Goal: Book appointment/travel/reservation

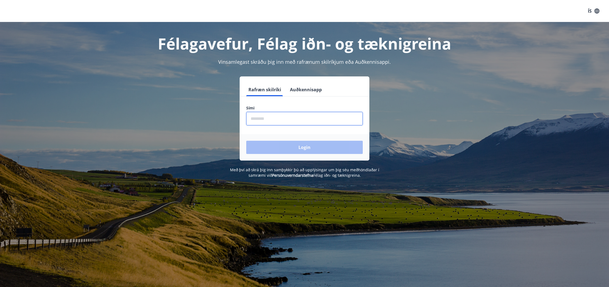
click at [267, 121] on input "phone" at bounding box center [304, 118] width 116 height 13
type input "********"
click at [275, 144] on button "Login" at bounding box center [304, 147] width 116 height 13
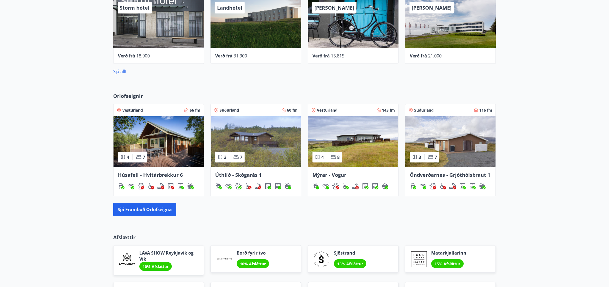
scroll to position [263, 0]
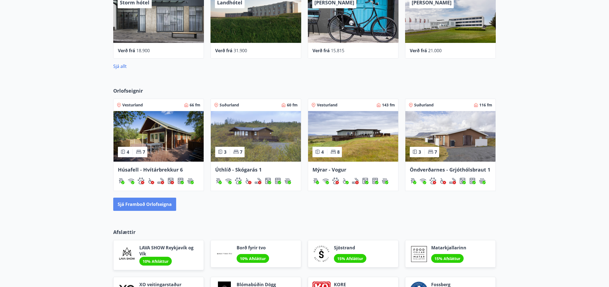
click at [146, 204] on button "Sjá framboð orlofseigna" at bounding box center [144, 203] width 63 height 13
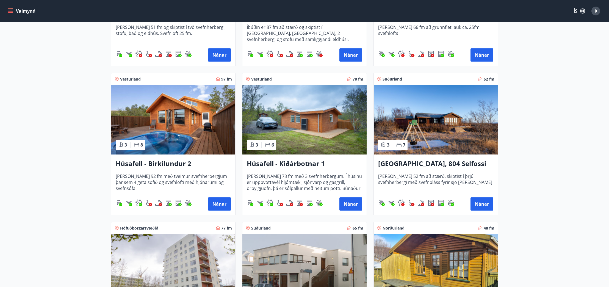
scroll to position [353, 0]
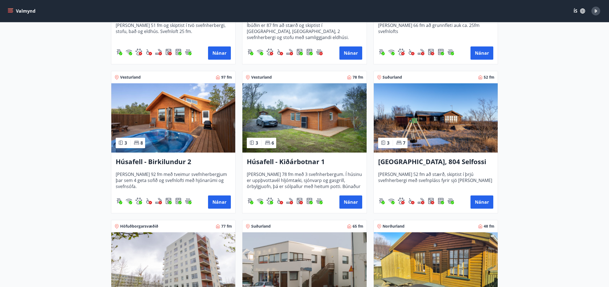
click at [187, 134] on img at bounding box center [173, 117] width 124 height 69
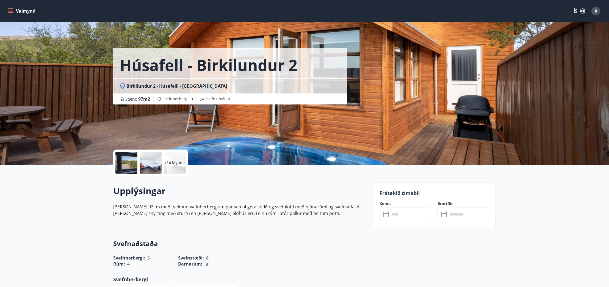
click at [165, 164] on p "+14 Myndir" at bounding box center [174, 162] width 21 height 5
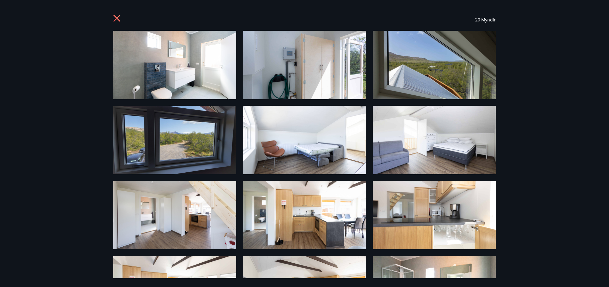
click at [116, 18] on icon at bounding box center [116, 18] width 7 height 7
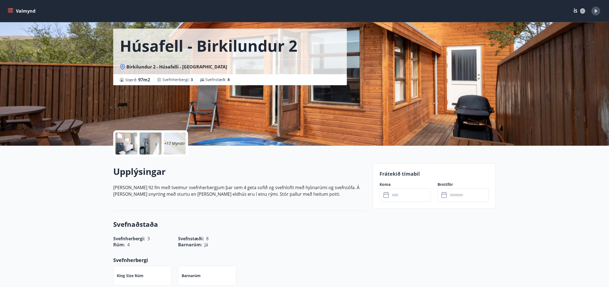
scroll to position [20, 0]
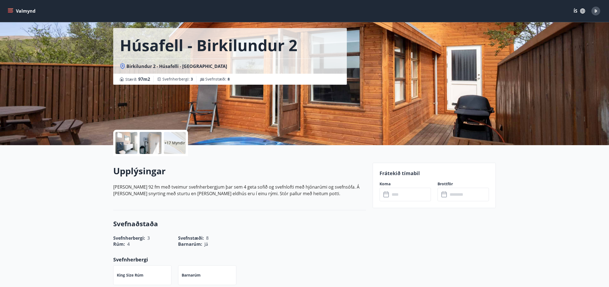
click at [385, 195] on icon at bounding box center [386, 194] width 7 height 7
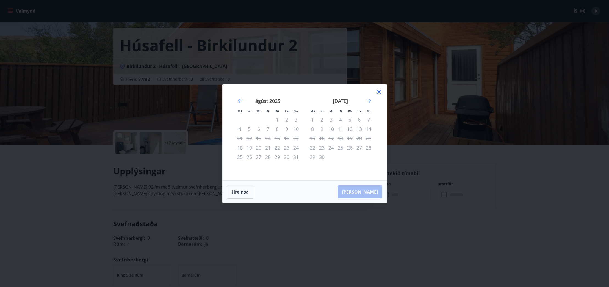
click at [368, 101] on icon "Move forward to switch to the next month." at bounding box center [368, 101] width 4 height 4
click at [349, 148] on div "24" at bounding box center [349, 147] width 9 height 9
click at [377, 93] on icon at bounding box center [379, 92] width 4 height 4
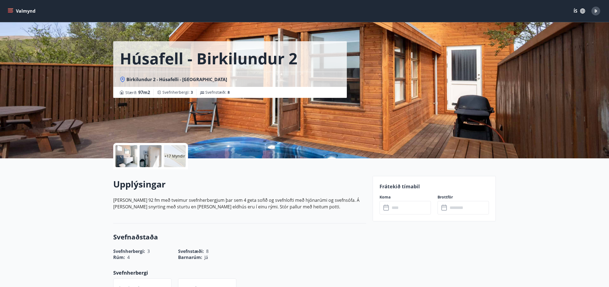
scroll to position [0, 0]
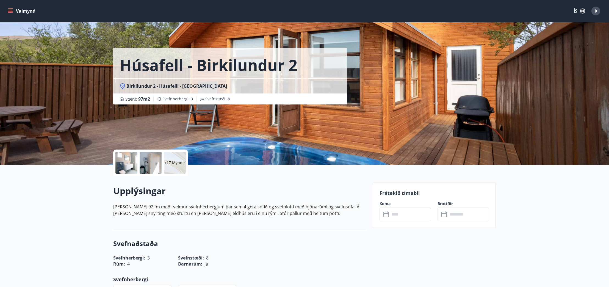
click at [13, 9] on icon "menu" at bounding box center [11, 9] width 6 height 1
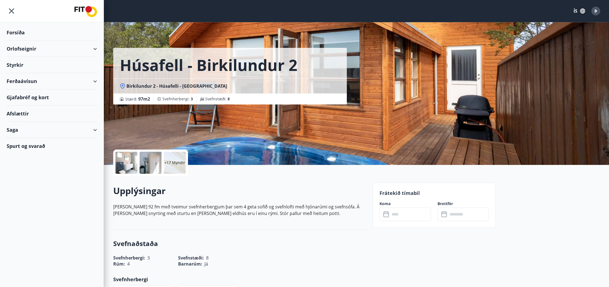
click at [96, 49] on div "Orlofseignir" at bounding box center [52, 49] width 90 height 16
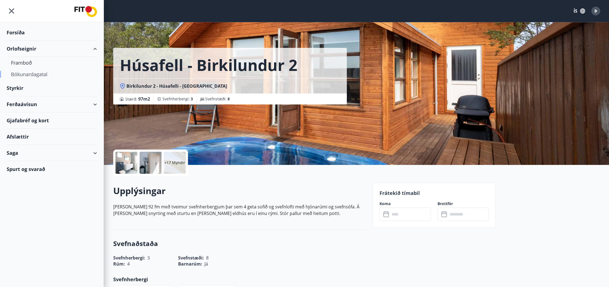
click at [33, 75] on div "Bókunardagatal" at bounding box center [52, 74] width 82 height 12
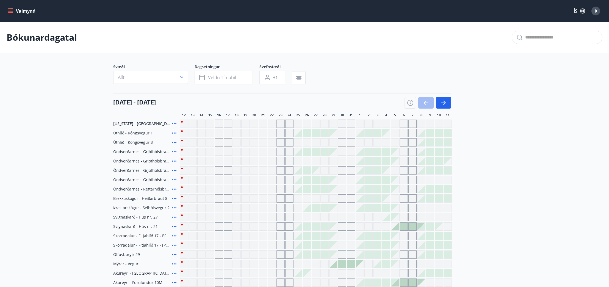
scroll to position [1, 0]
click at [447, 104] on button "button" at bounding box center [443, 102] width 15 height 12
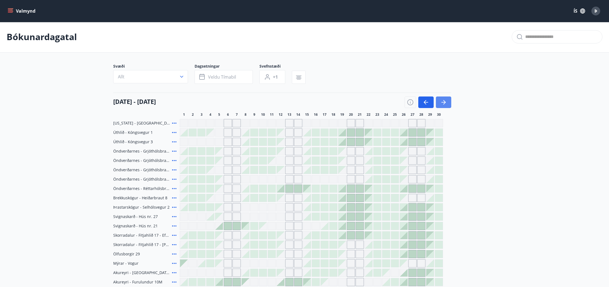
click at [444, 103] on icon "button" at bounding box center [444, 102] width 2 height 4
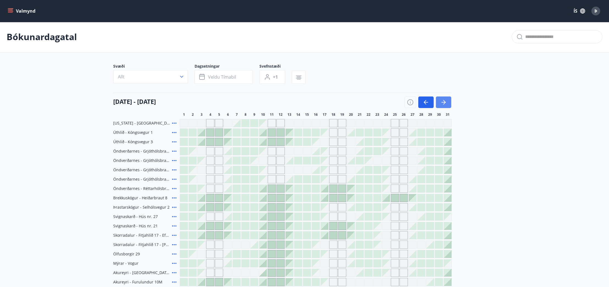
click at [444, 103] on icon "button" at bounding box center [444, 102] width 2 height 4
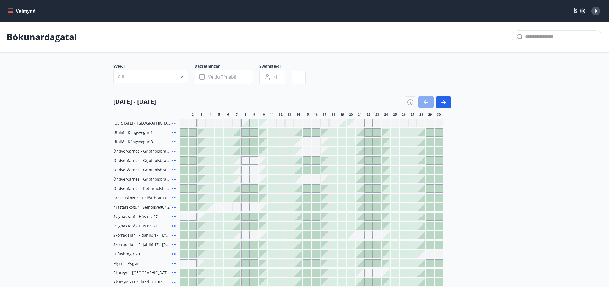
click at [426, 104] on icon "button" at bounding box center [425, 102] width 7 height 7
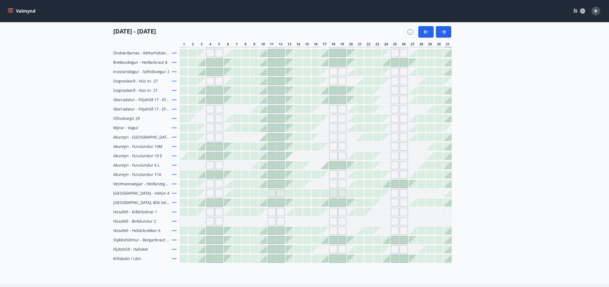
scroll to position [138, 0]
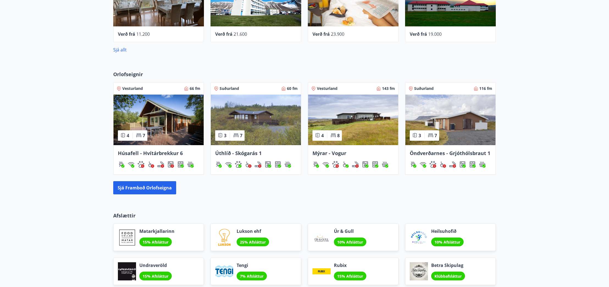
scroll to position [356, 0]
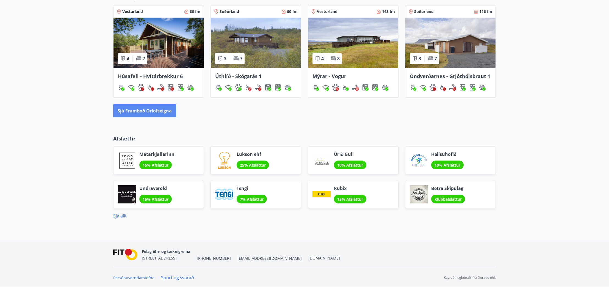
click at [142, 109] on button "Sjá framboð orlofseigna" at bounding box center [144, 110] width 63 height 13
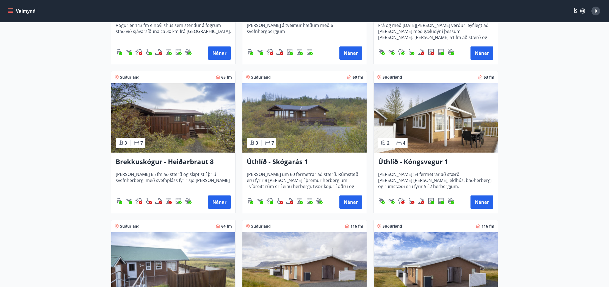
scroll to position [802, 0]
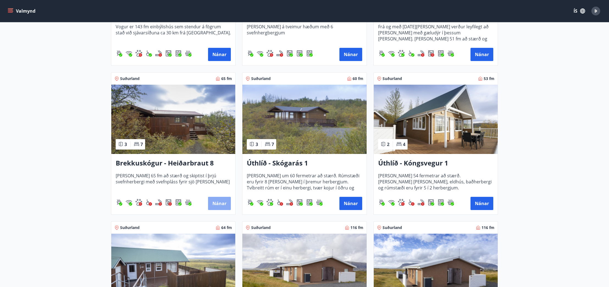
click at [217, 203] on button "Nánar" at bounding box center [219, 203] width 23 height 13
